Goal: Find specific page/section

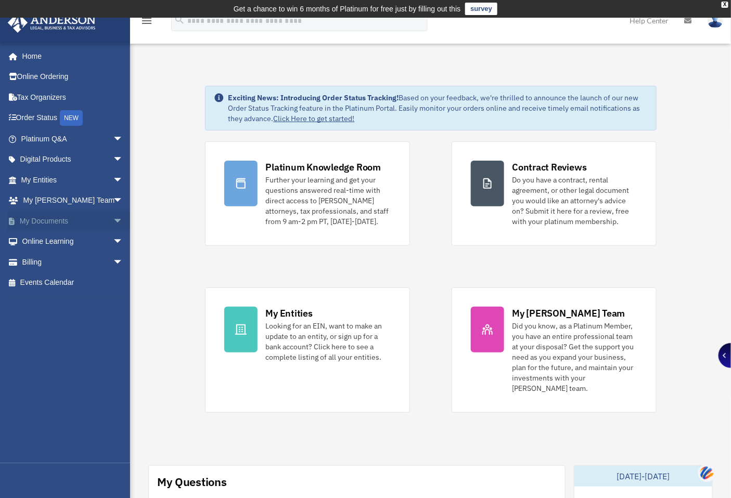
click at [51, 213] on link "My Documents arrow_drop_down" at bounding box center [73, 221] width 132 height 21
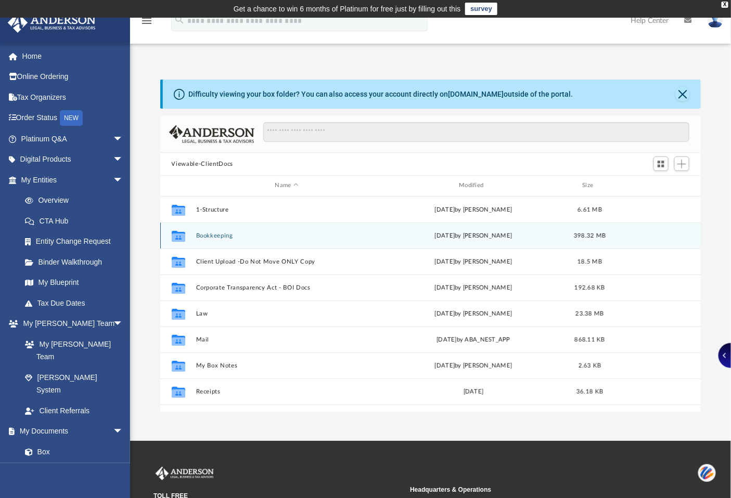
click at [208, 232] on div "Collaborated Folder Bookkeeping yesterday by Kingsley Davenport 398.32 MB" at bounding box center [430, 236] width 541 height 26
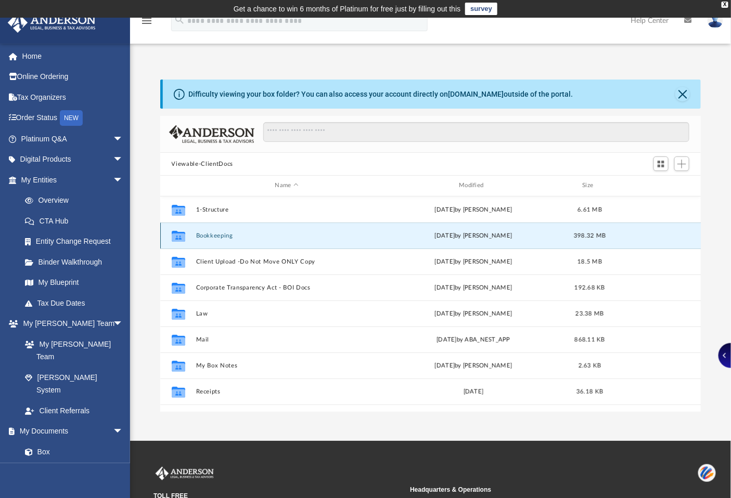
click at [209, 233] on button "Bookkeeping" at bounding box center [287, 236] width 182 height 7
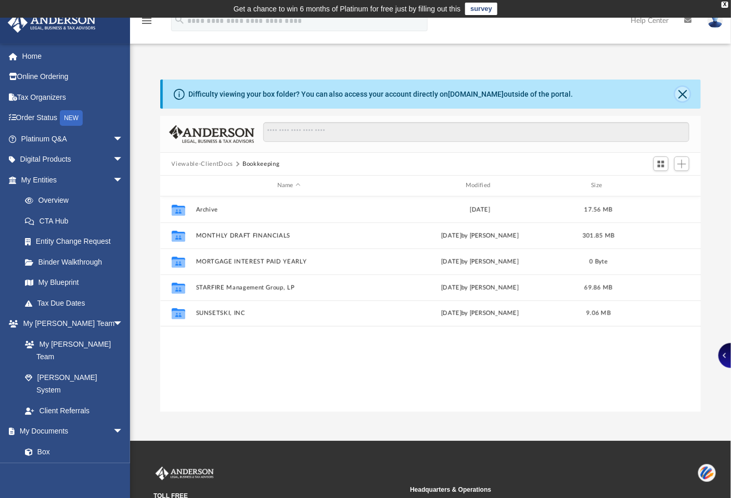
click at [689, 95] on button "Close" at bounding box center [682, 94] width 15 height 15
